Goal: Task Accomplishment & Management: Manage account settings

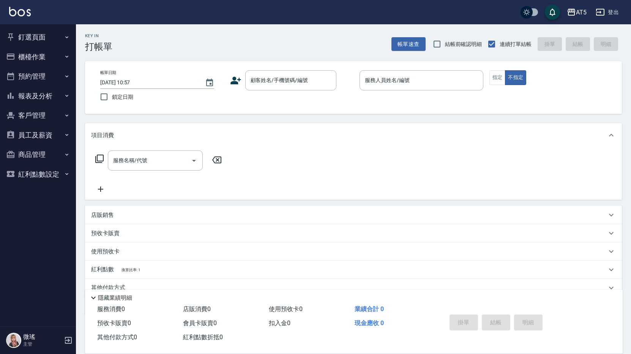
click at [37, 74] on button "預約管理" at bounding box center [38, 76] width 70 height 20
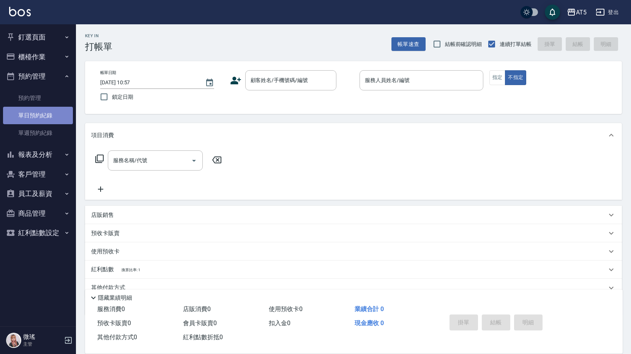
click at [41, 109] on link "單日預約紀錄" at bounding box center [38, 115] width 70 height 17
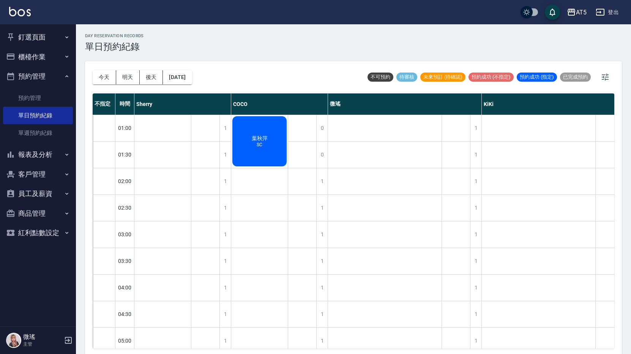
click at [257, 142] on span "SC" at bounding box center [259, 144] width 9 height 5
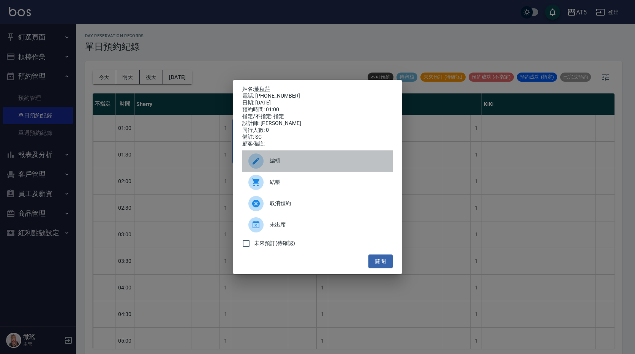
click at [283, 165] on span "編輯" at bounding box center [328, 161] width 117 height 8
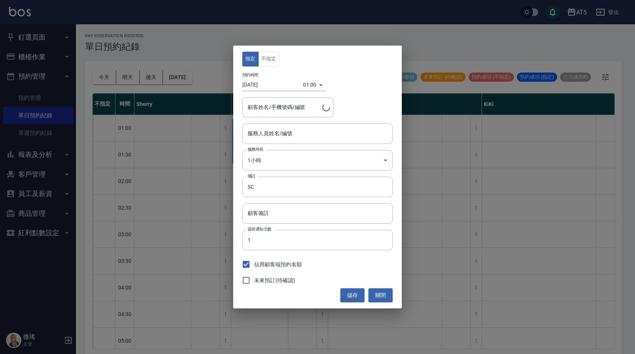
type input "Coco-07"
type input "[PERSON_NAME]/0933153695"
click at [316, 85] on div "01:00 1757178000000" at bounding box center [314, 85] width 22 height 13
click at [317, 84] on div "01:00 1757178000000" at bounding box center [314, 85] width 22 height 13
click at [313, 87] on body "AT5 登出 釘選頁面 打帳單 店家日報表 設計師日報表 設計師業績月報表 櫃檯作業 打帳單 帳單列表 現金收支登錄 高階收支登錄 材料自購登錄 每日結帳 排…" at bounding box center [317, 178] width 635 height 356
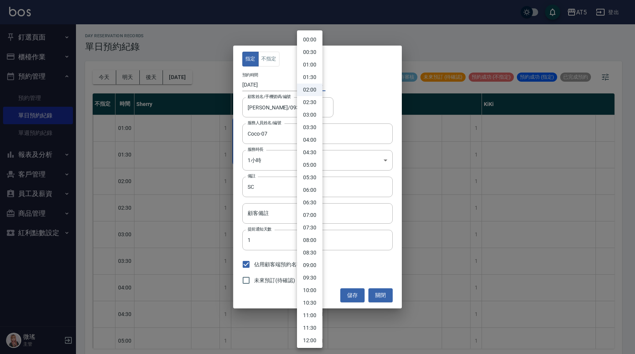
click at [305, 82] on body "AT5 登出 釘選頁面 打帳單 店家日報表 設計師日報表 設計師業績月報表 櫃檯作業 打帳單 帳單列表 現金收支登錄 高階收支登錄 材料自購登錄 每日結帳 排…" at bounding box center [317, 178] width 635 height 356
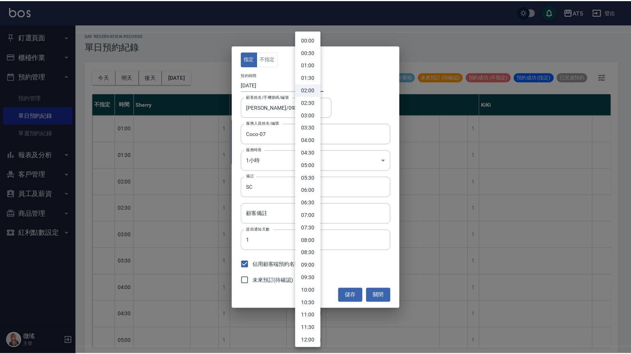
scroll to position [114, 0]
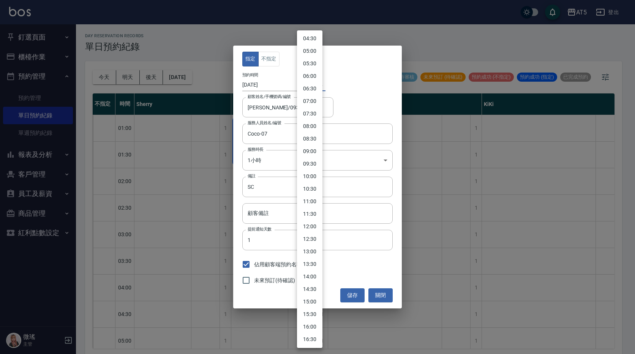
click at [310, 250] on li "13:00" at bounding box center [309, 251] width 25 height 13
type input "1757221200000"
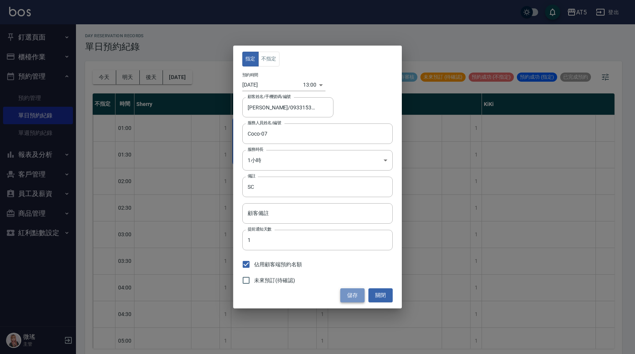
click at [347, 296] on button "儲存" at bounding box center [352, 295] width 24 height 14
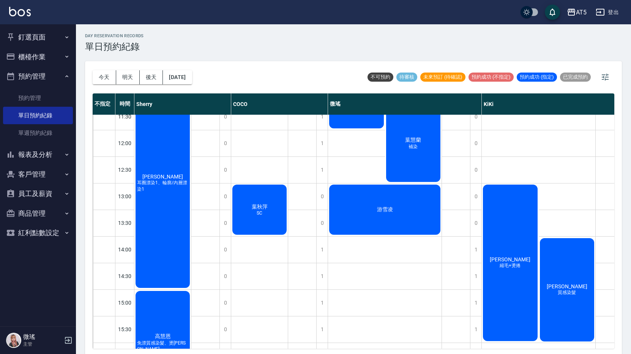
scroll to position [0, 0]
